Goal: Transaction & Acquisition: Purchase product/service

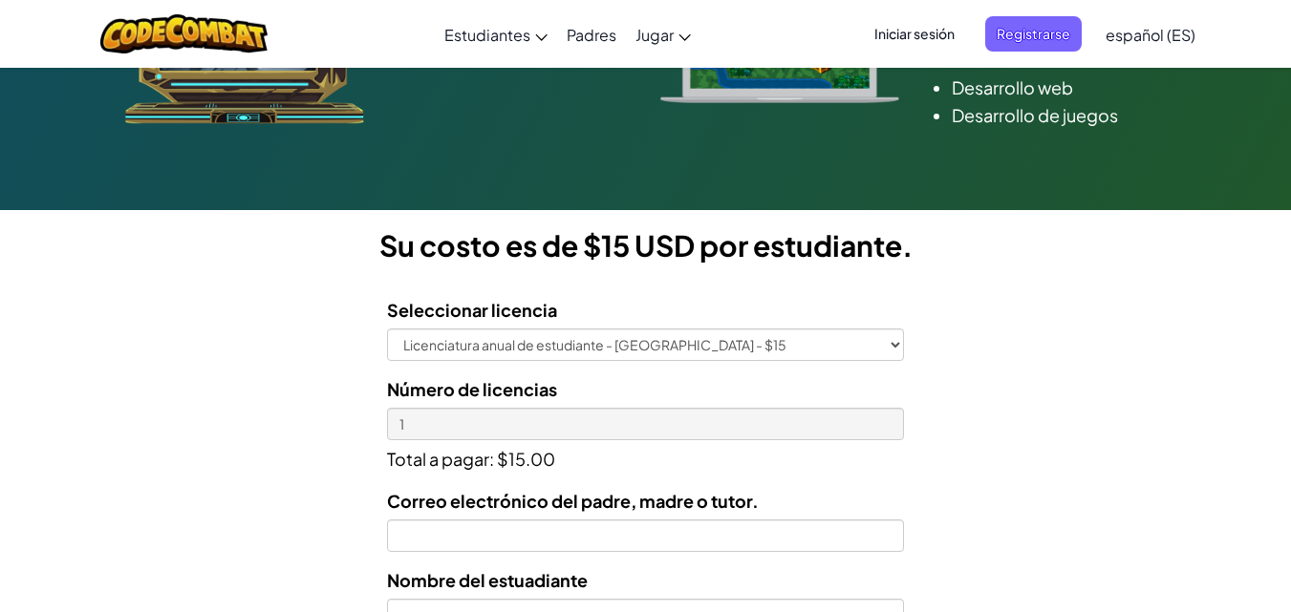
scroll to position [443, 0]
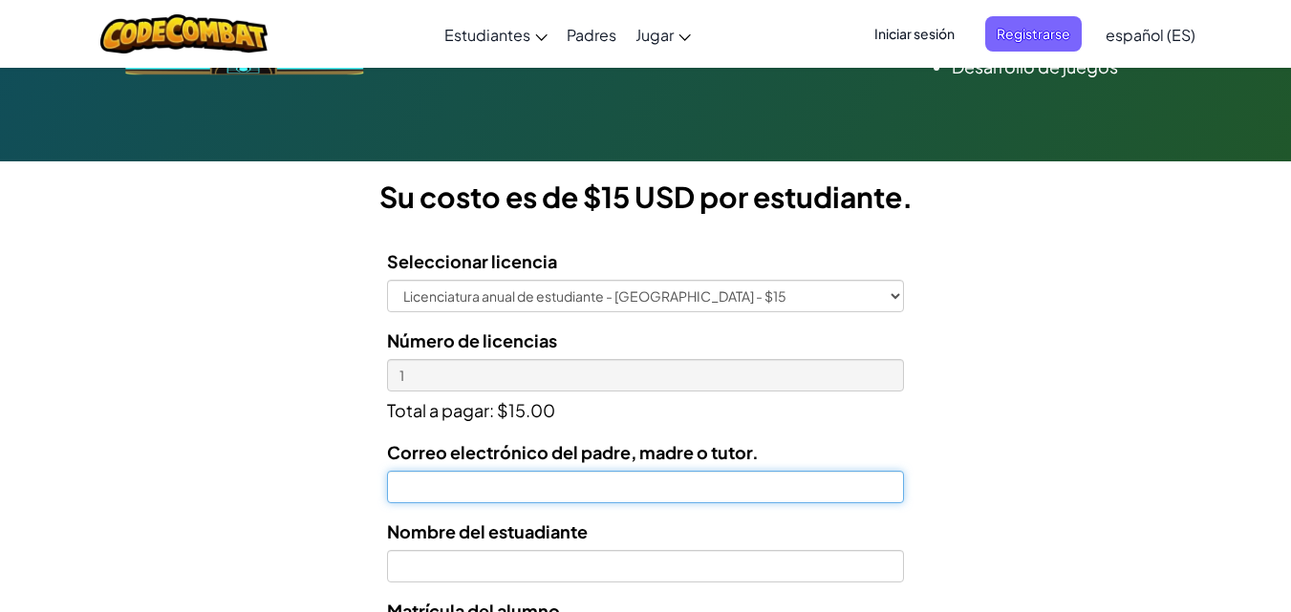
click at [602, 491] on input "Correo electrónico del padre, madre o tutor." at bounding box center [645, 487] width 516 height 32
type input "[PERSON_NAME][EMAIL_ADDRESS][DOMAIN_NAME]"
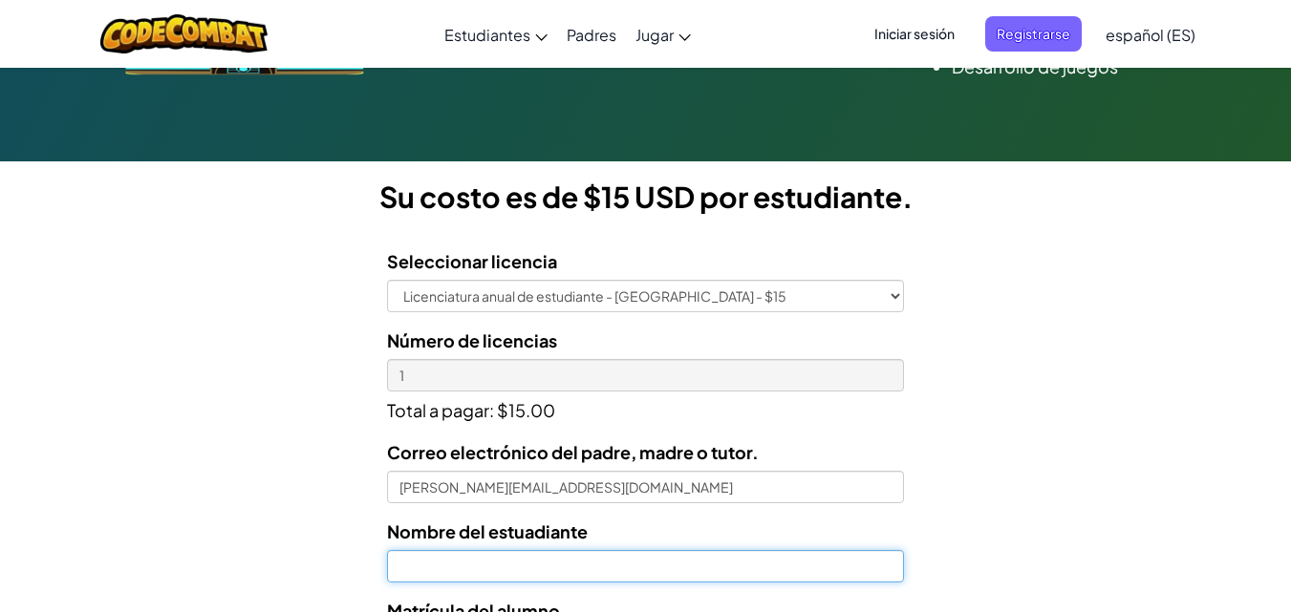
click at [600, 568] on input "text" at bounding box center [645, 566] width 516 height 32
type input "[PERSON_NAME]"
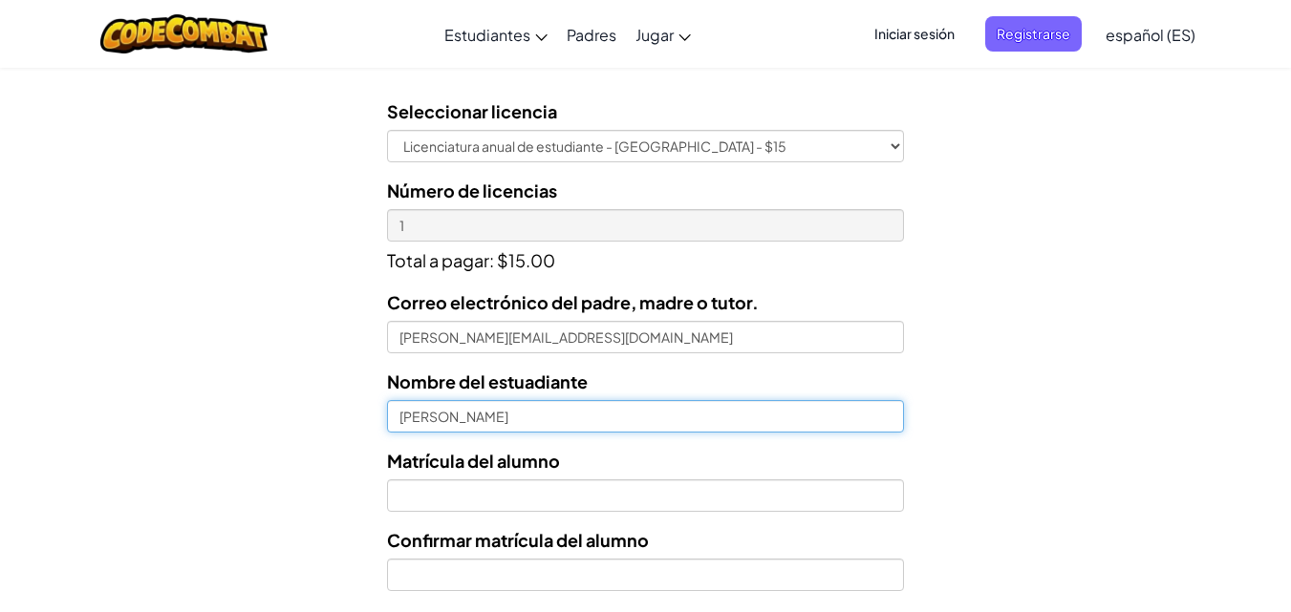
scroll to position [594, 0]
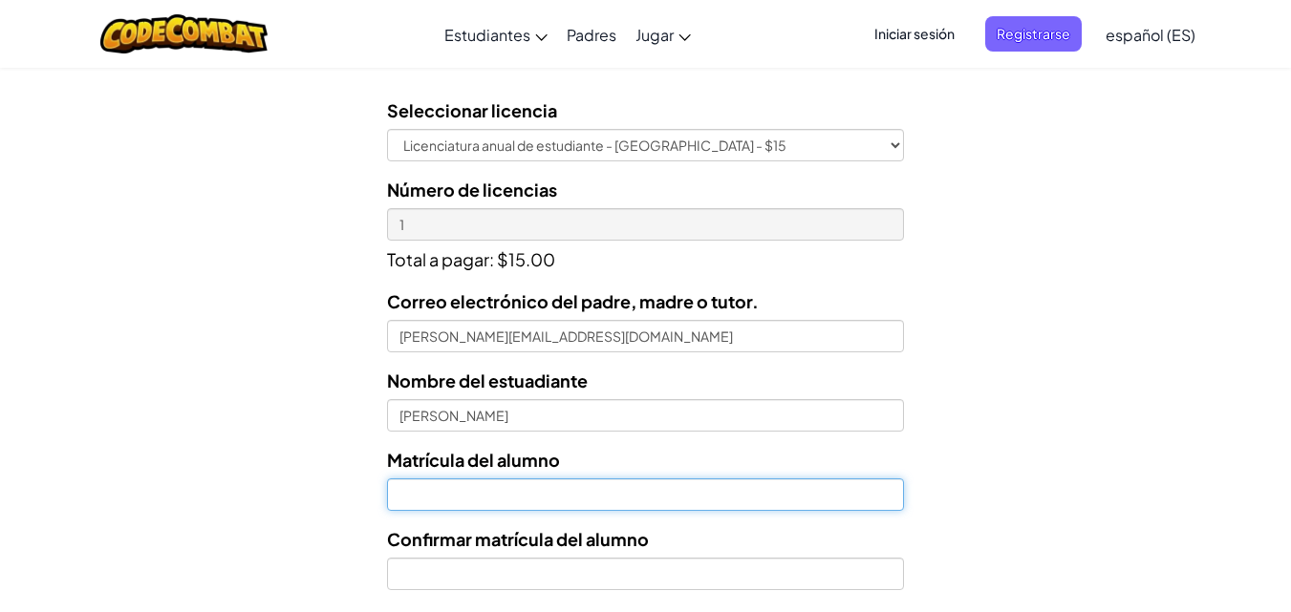
click at [603, 486] on input "Nombre del estuadiante" at bounding box center [645, 495] width 516 height 32
type input "07182998"
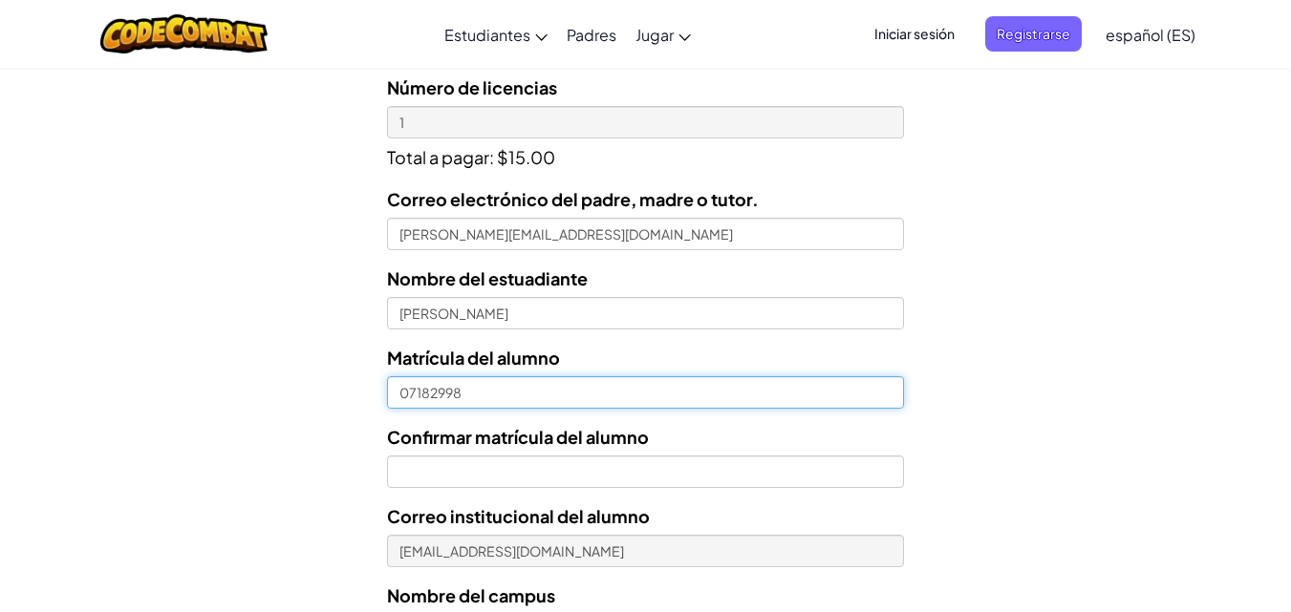
scroll to position [698, 0]
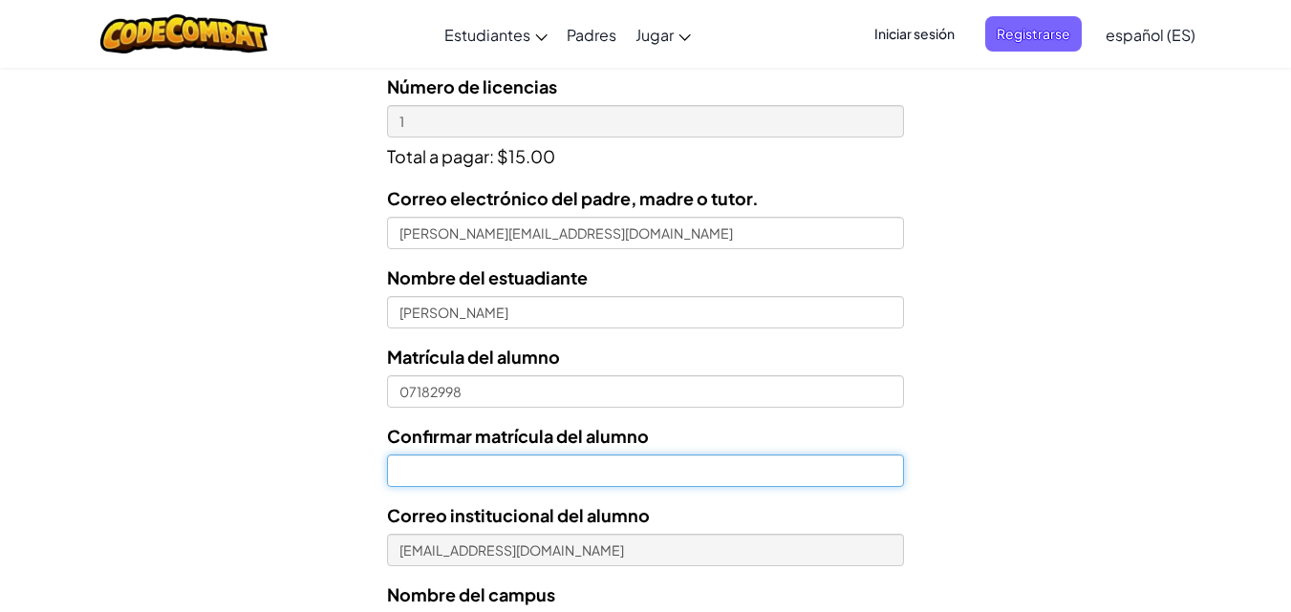
click at [499, 463] on input "Confirmar matrícula del alumno" at bounding box center [645, 471] width 516 height 32
type input "07182998"
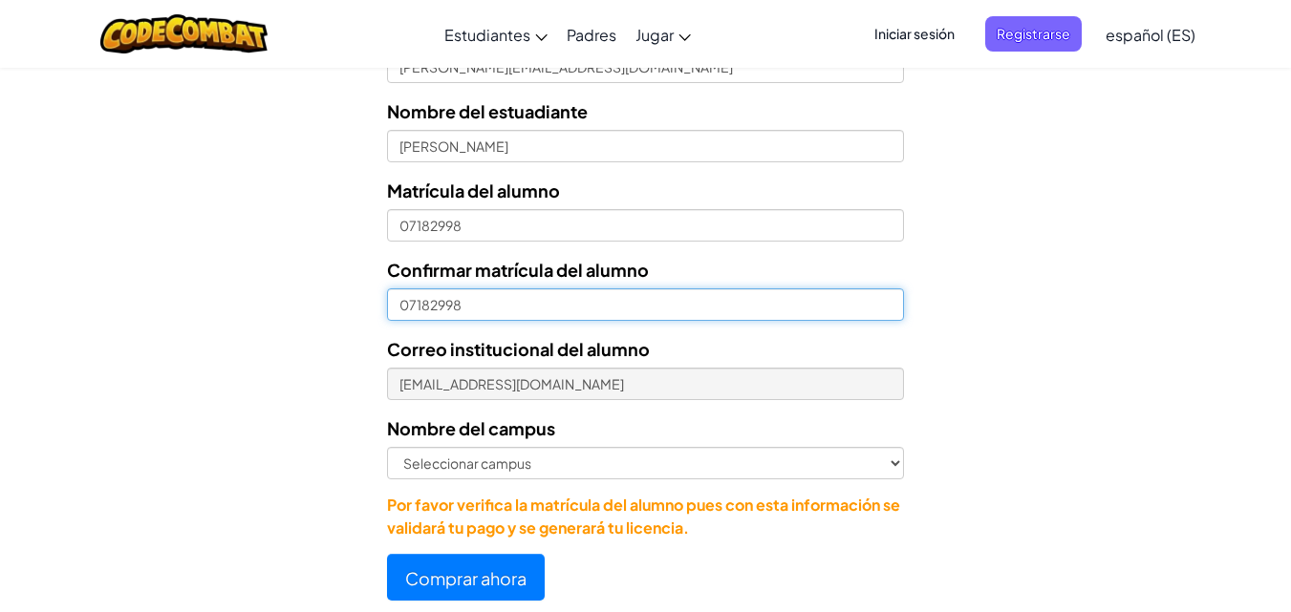
scroll to position [868, 0]
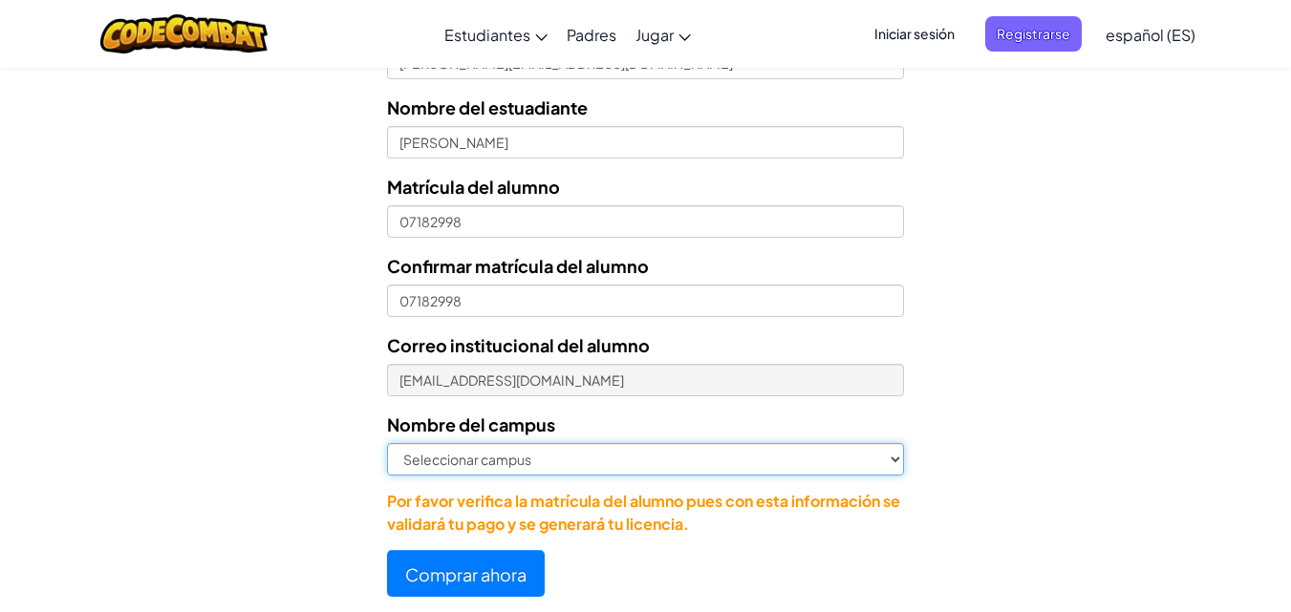
click at [606, 465] on select "Seleccionar campus [GEOGRAPHIC_DATA] Central [GEOGRAPHIC_DATA] [GEOGRAPHIC_DATA…" at bounding box center [645, 459] width 516 height 32
select select "Zapopan"
click at [387, 443] on select "Seleccionar campus [GEOGRAPHIC_DATA] Central [GEOGRAPHIC_DATA] [GEOGRAPHIC_DATA…" at bounding box center [645, 459] width 516 height 32
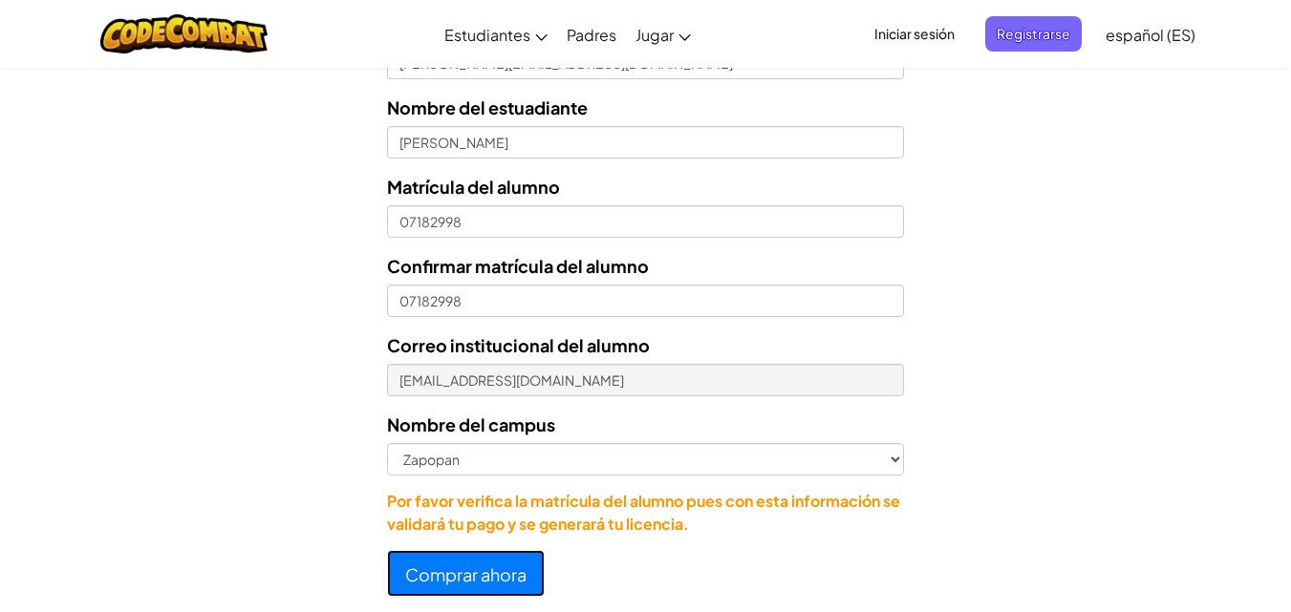
click at [491, 582] on font "Comprar ahora" at bounding box center [465, 575] width 121 height 22
